Goal: Entertainment & Leisure: Consume media (video, audio)

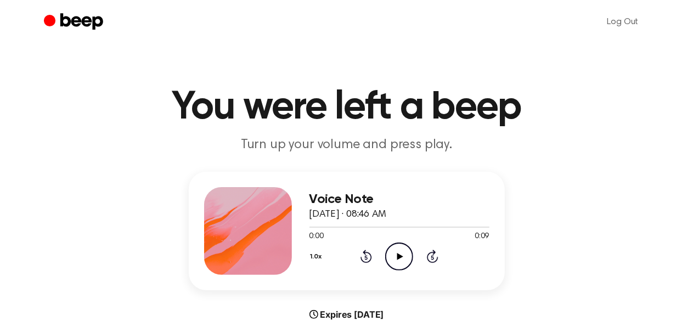
click at [406, 257] on icon "Play Audio" at bounding box center [399, 257] width 28 height 28
click at [403, 259] on icon "Play Audio" at bounding box center [399, 257] width 28 height 28
click at [392, 250] on icon "Play Audio" at bounding box center [399, 257] width 28 height 28
click at [393, 254] on icon "Play Audio" at bounding box center [399, 257] width 28 height 28
click at [325, 227] on div at bounding box center [400, 227] width 180 height 1
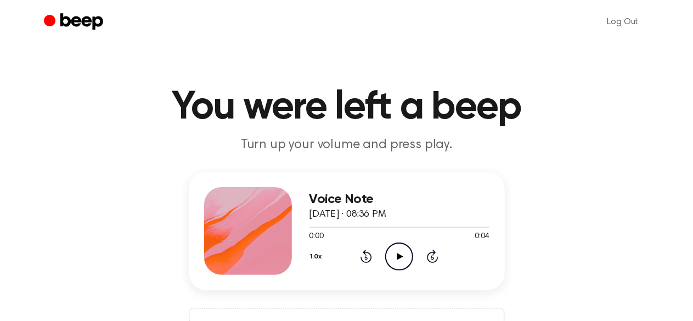
click at [394, 261] on icon "Play Audio" at bounding box center [399, 257] width 28 height 28
click at [396, 259] on icon "Pause Audio" at bounding box center [399, 257] width 28 height 28
click at [397, 256] on icon at bounding box center [400, 256] width 6 height 7
click at [401, 259] on icon "Play Audio" at bounding box center [399, 257] width 28 height 28
click at [396, 250] on icon "Play Audio" at bounding box center [399, 257] width 28 height 28
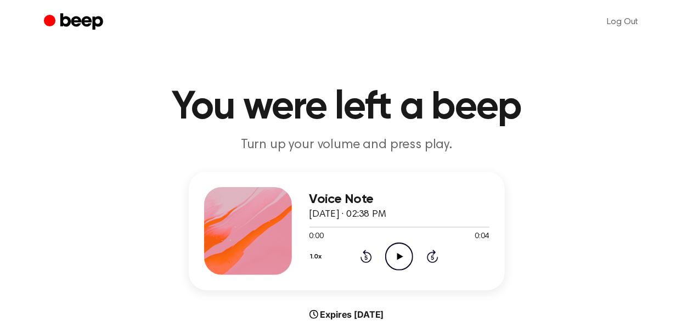
click at [392, 255] on icon "Play Audio" at bounding box center [399, 257] width 28 height 28
